Goal: Transaction & Acquisition: Purchase product/service

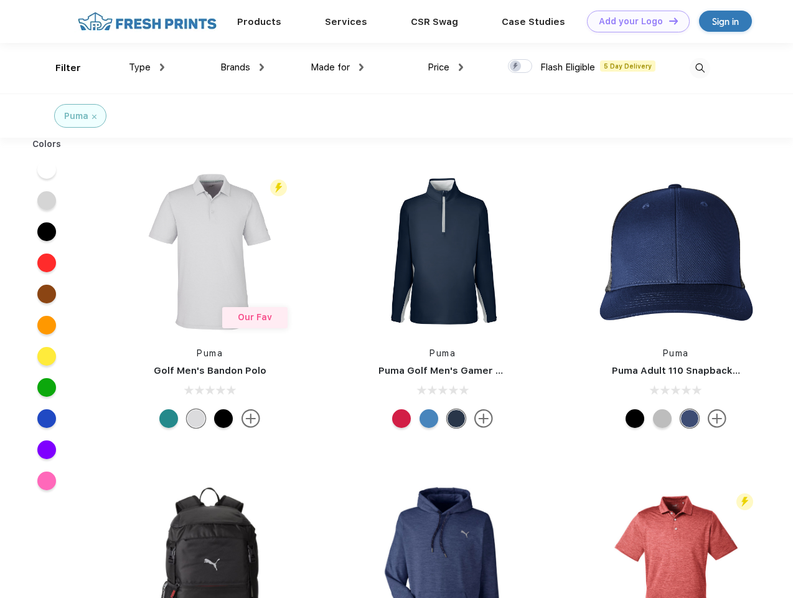
click at [634, 21] on link "Add your Logo Design Tool" at bounding box center [638, 22] width 103 height 22
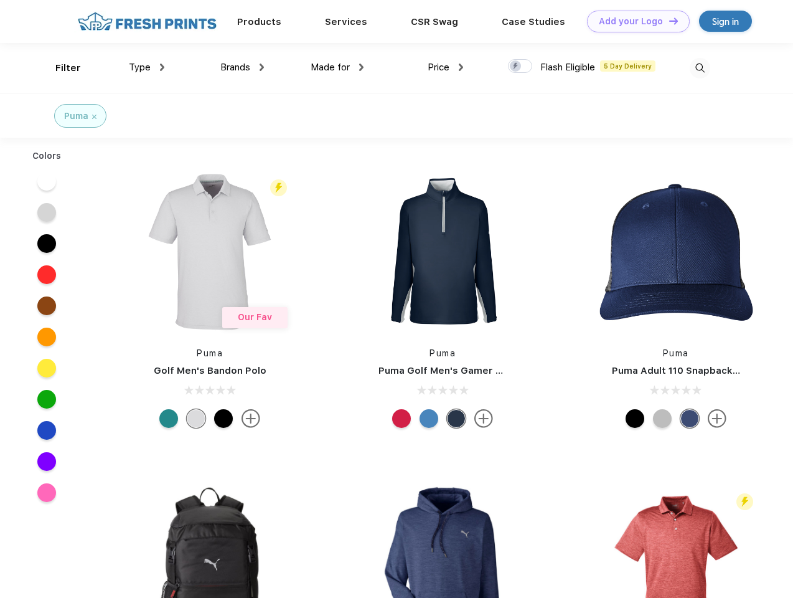
click at [0, 0] on div "Design Tool" at bounding box center [0, 0] width 0 height 0
click at [668, 21] on link "Add your Logo Design Tool" at bounding box center [638, 22] width 103 height 22
click at [60, 68] on div "Filter" at bounding box center [68, 68] width 26 height 14
click at [147, 67] on span "Type" at bounding box center [140, 67] width 22 height 11
click at [242, 67] on span "Brands" at bounding box center [235, 67] width 30 height 11
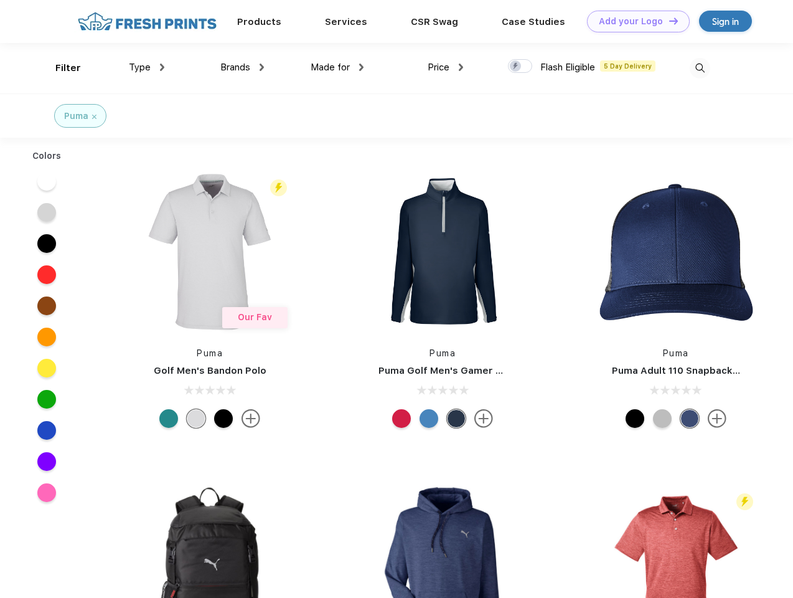
click at [337, 67] on span "Made for" at bounding box center [330, 67] width 39 height 11
click at [446, 67] on span "Price" at bounding box center [439, 67] width 22 height 11
click at [521, 67] on div at bounding box center [520, 66] width 24 height 14
click at [516, 67] on input "checkbox" at bounding box center [512, 63] width 8 height 8
click at [700, 68] on img at bounding box center [700, 68] width 21 height 21
